Goal: Feedback & Contribution: Contribute content

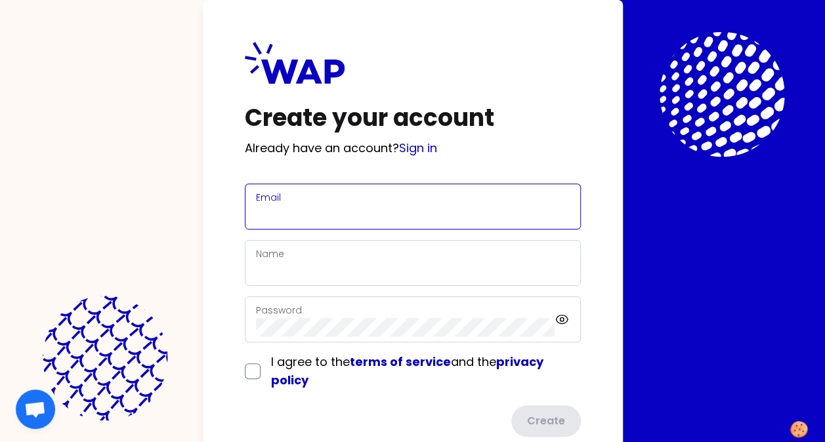
click at [312, 206] on input "Email" at bounding box center [413, 214] width 314 height 18
type input "[PERSON_NAME][EMAIL_ADDRESS][PERSON_NAME][DOMAIN_NAME]"
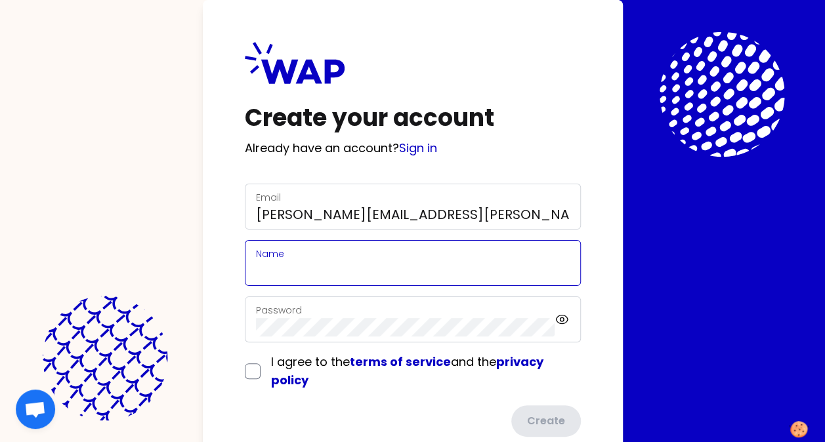
type input "[PERSON_NAME]"
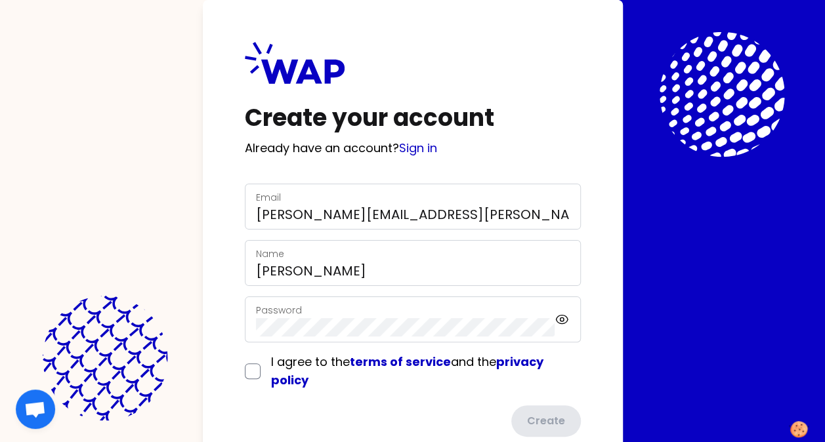
click at [400, 316] on div "Password" at bounding box center [405, 319] width 299 height 34
click at [257, 371] on form "Email [PERSON_NAME][EMAIL_ADDRESS][PERSON_NAME][DOMAIN_NAME] Name [PERSON_NAME]…" at bounding box center [413, 310] width 336 height 253
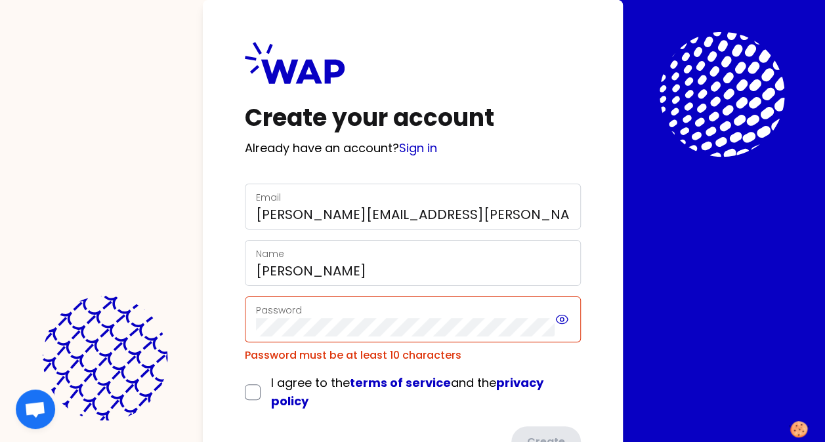
click at [558, 318] on icon at bounding box center [561, 320] width 14 height 16
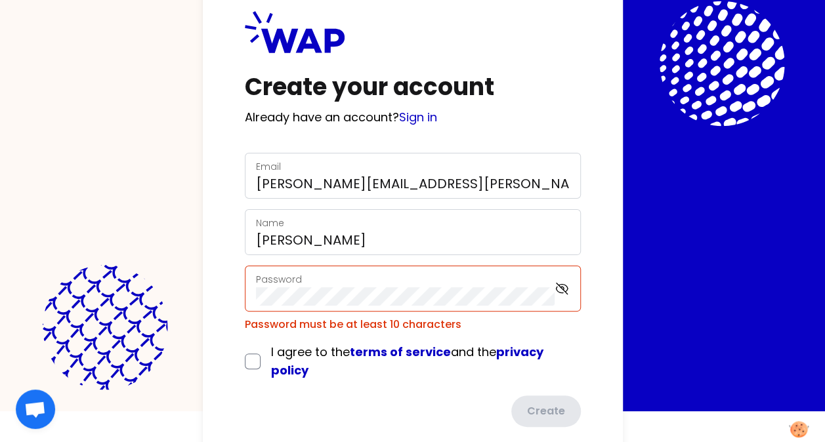
scroll to position [56, 0]
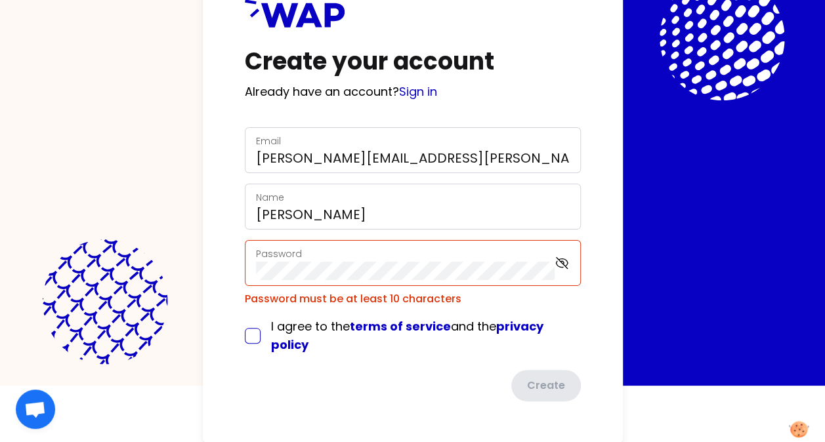
click at [247, 335] on input "checkbox" at bounding box center [253, 336] width 16 height 16
checkbox input "true"
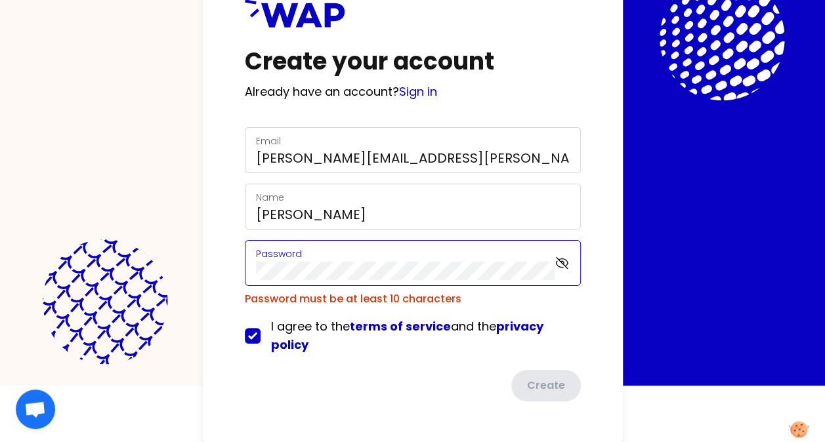
click at [253, 266] on div "Password" at bounding box center [413, 263] width 336 height 46
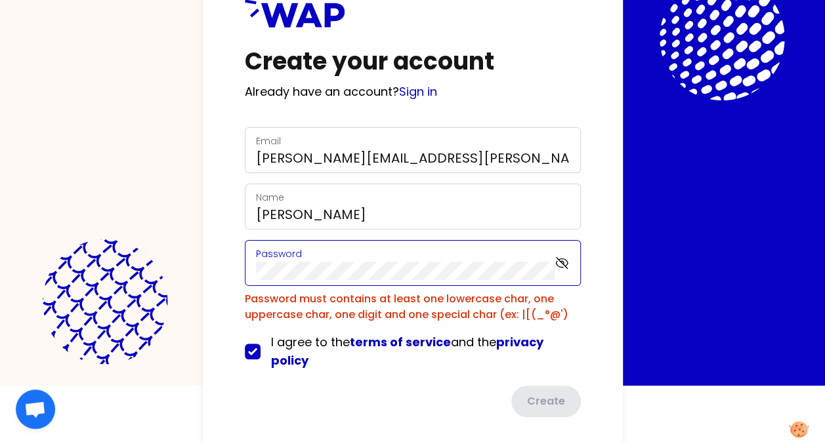
scroll to position [38, 0]
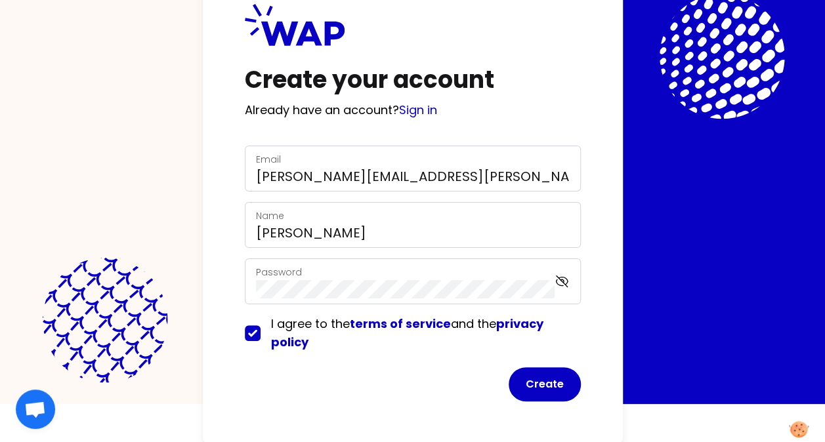
click at [457, 274] on div "Password" at bounding box center [405, 281] width 299 height 34
click at [548, 379] on button "Create" at bounding box center [544, 384] width 72 height 34
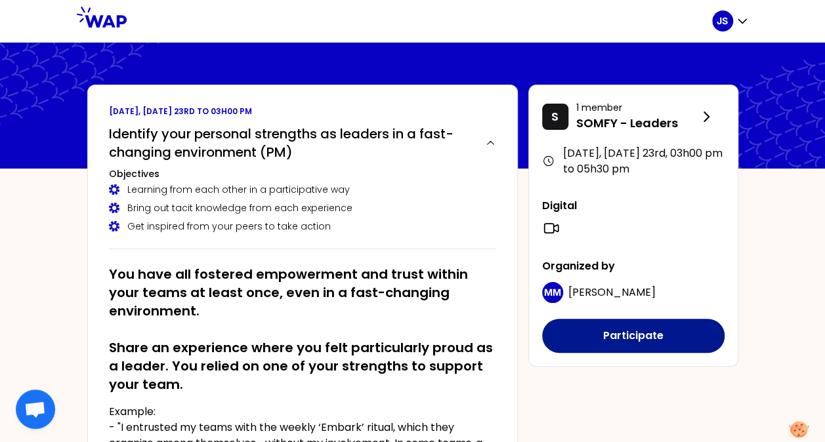
click at [630, 331] on button "Participate" at bounding box center [633, 336] width 182 height 34
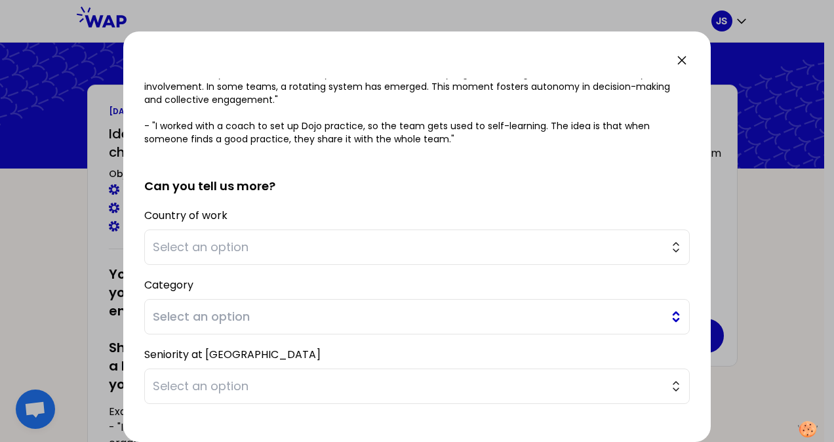
scroll to position [264, 0]
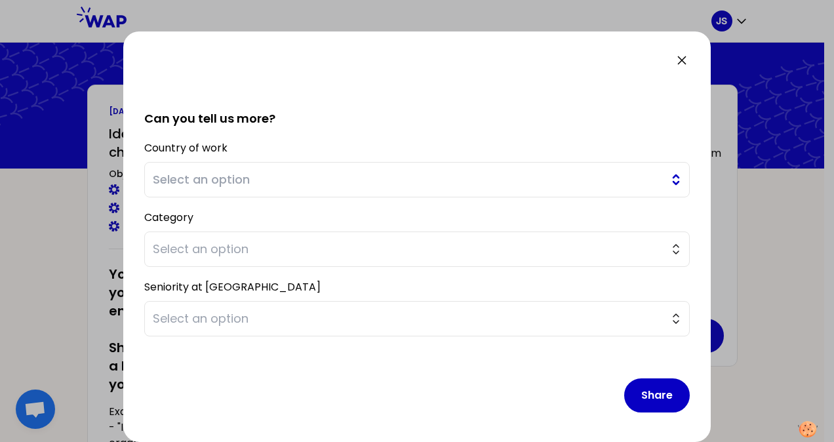
click at [304, 177] on span "Select an option" at bounding box center [408, 180] width 510 height 18
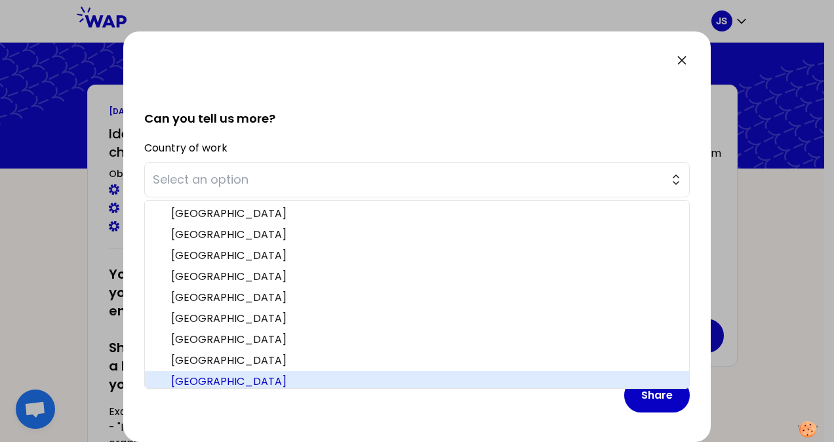
scroll to position [339, 0]
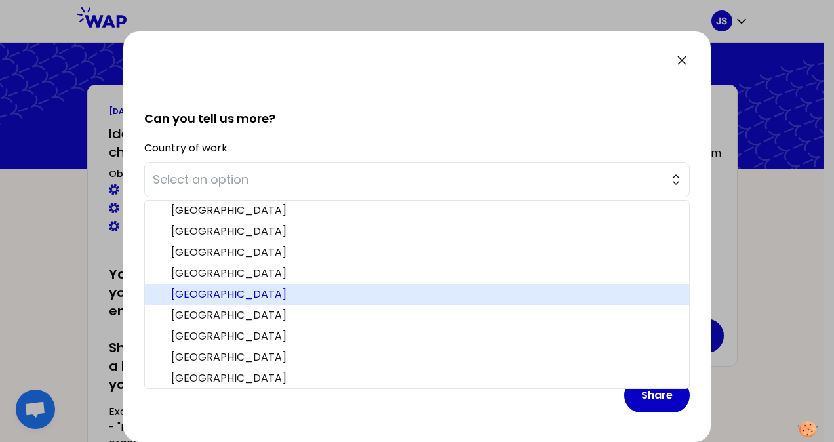
click at [199, 293] on span "[GEOGRAPHIC_DATA]" at bounding box center [425, 295] width 508 height 16
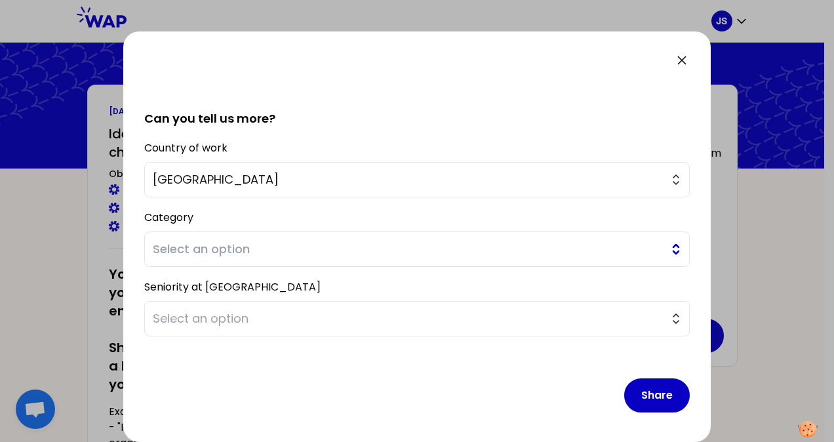
click at [667, 247] on button "Select an option" at bounding box center [417, 249] width 546 height 35
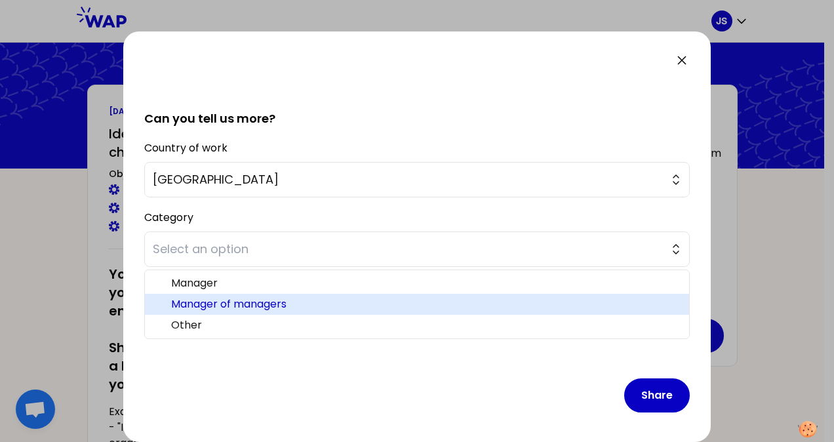
click at [228, 302] on span "Manager of managers" at bounding box center [425, 305] width 508 height 16
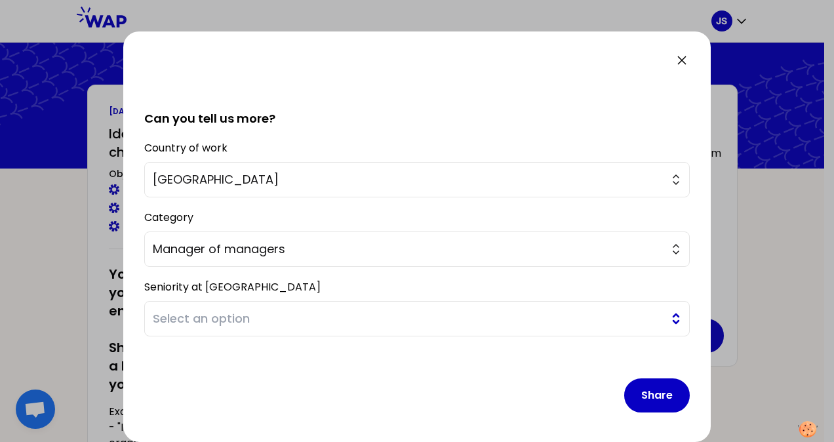
click at [666, 315] on button "Select an option" at bounding box center [417, 318] width 546 height 35
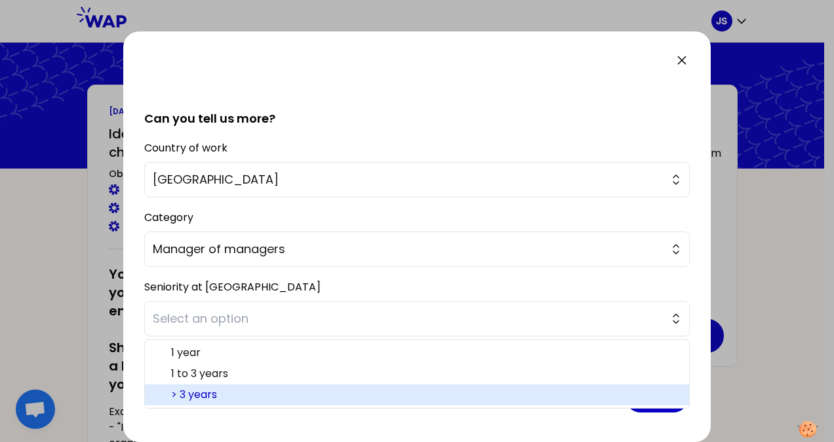
click at [199, 391] on span "> 3 years" at bounding box center [425, 395] width 508 height 16
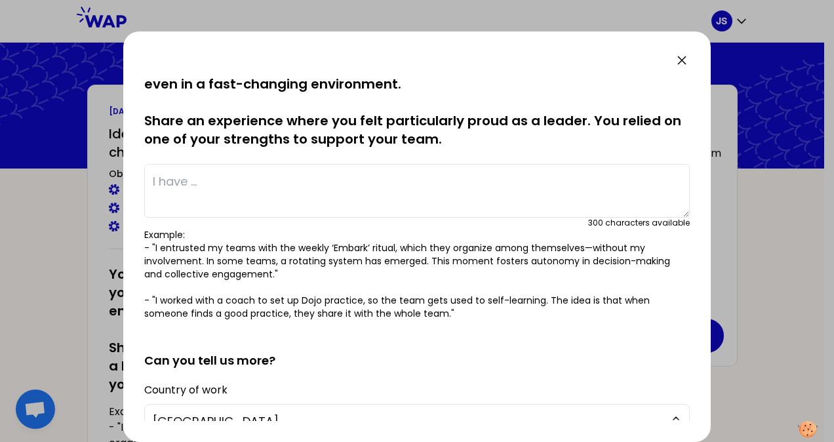
scroll to position [0, 0]
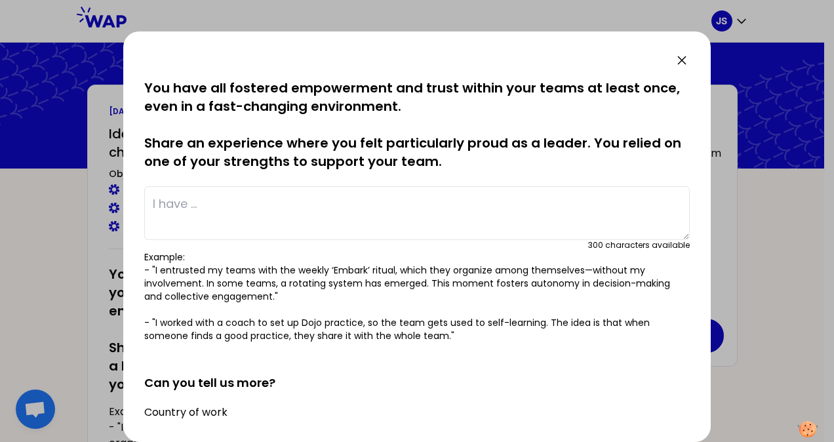
click at [228, 192] on textarea at bounding box center [417, 213] width 546 height 54
type textarea "T"
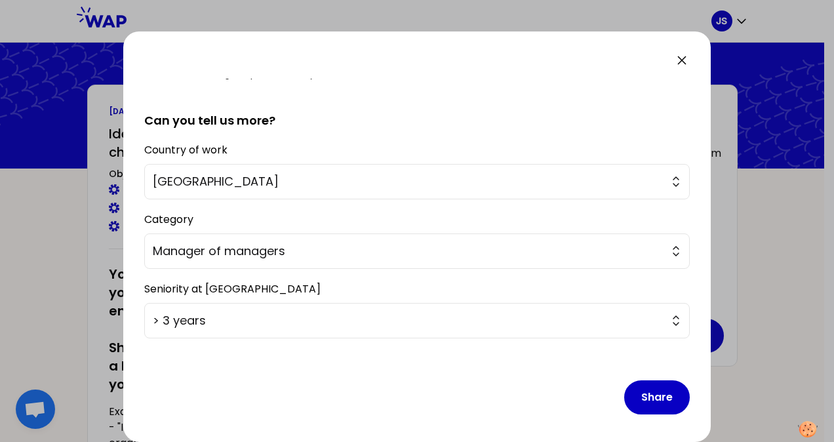
scroll to position [264, 0]
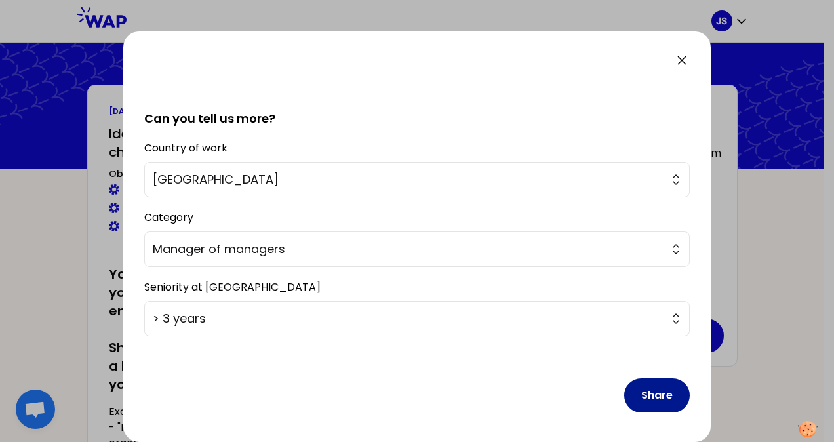
type textarea "I proposed to my team to have a common breakfast on Fridays, it was very well r…"
click at [652, 390] on button "Share" at bounding box center [658, 396] width 66 height 34
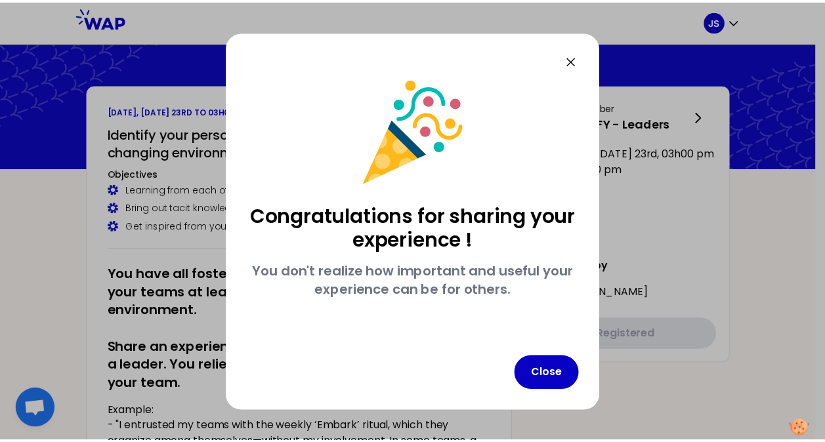
scroll to position [0, 0]
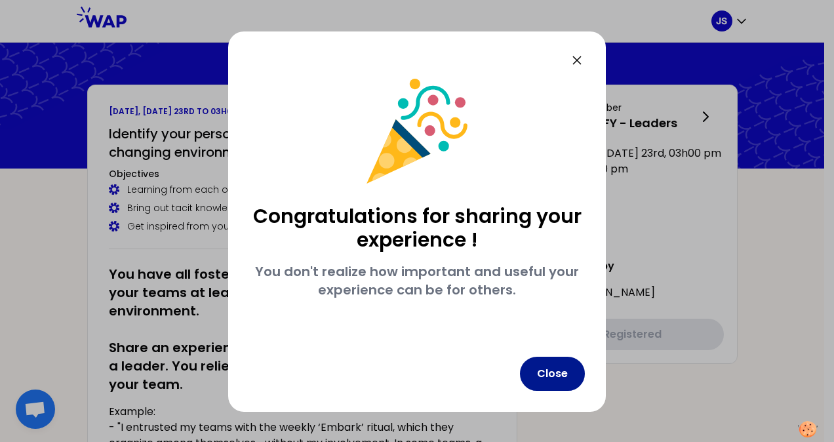
click at [547, 382] on button "Close" at bounding box center [552, 374] width 65 height 34
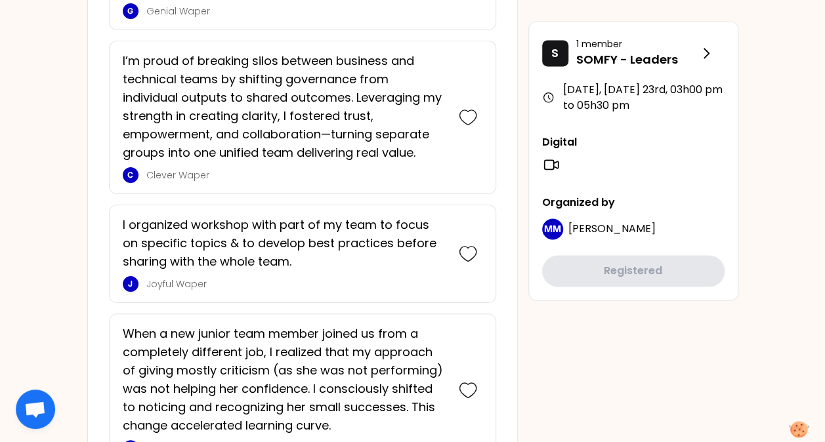
scroll to position [918, 0]
